Goal: Ask a question

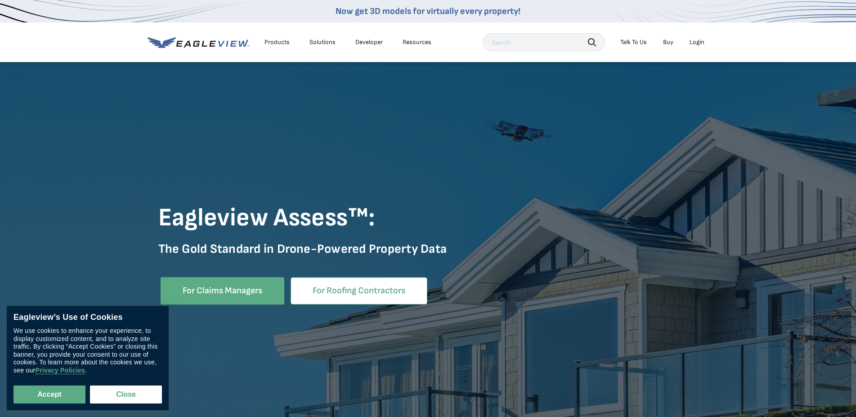
click at [343, 291] on link "For Roofing Contractors" at bounding box center [359, 290] width 137 height 27
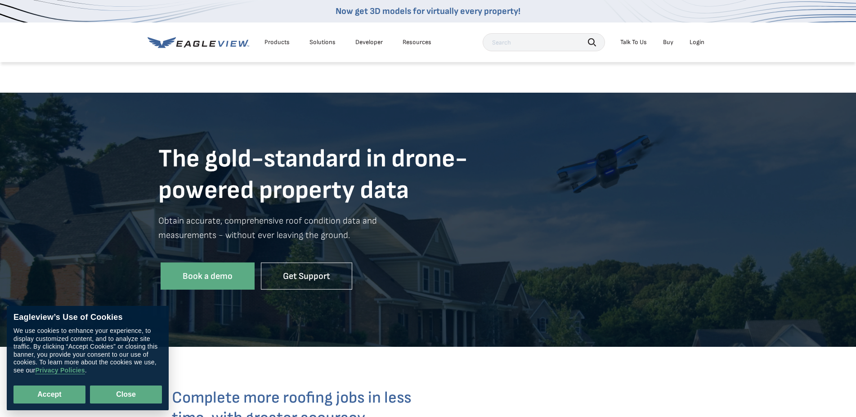
click at [128, 391] on button "Close" at bounding box center [126, 395] width 72 height 18
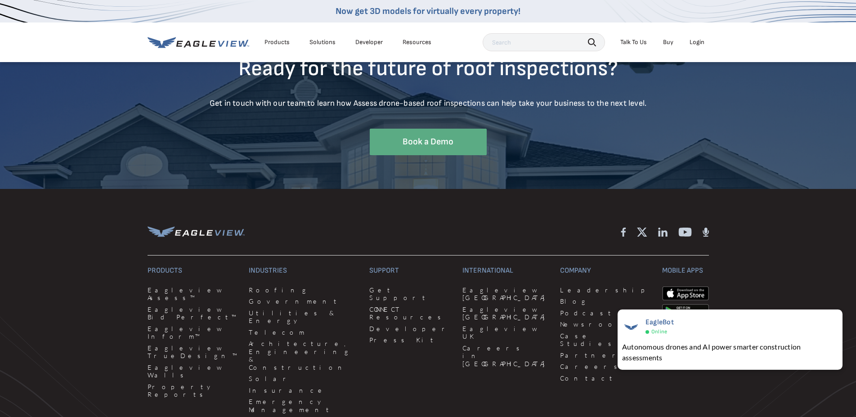
scroll to position [2700, 0]
